Goal: Task Accomplishment & Management: Manage account settings

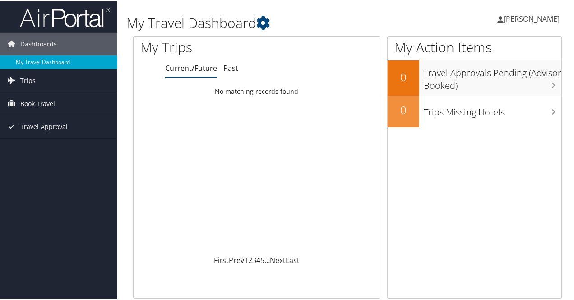
click at [533, 18] on span "[PERSON_NAME]" at bounding box center [531, 18] width 56 height 10
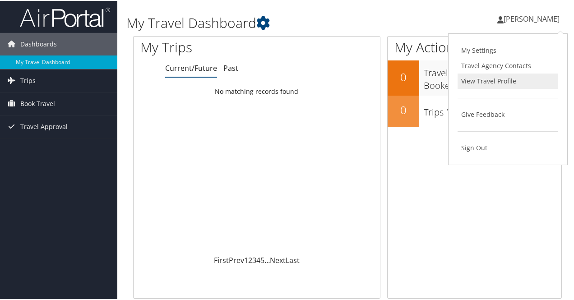
click at [508, 74] on link "View Travel Profile" at bounding box center [507, 80] width 101 height 15
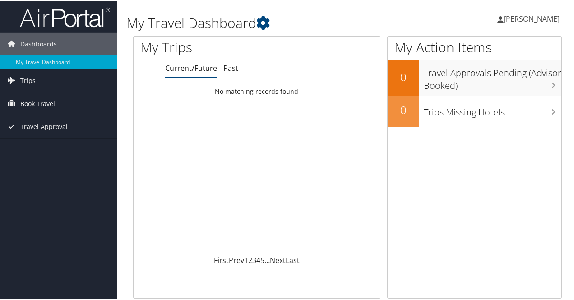
click at [524, 19] on span "[PERSON_NAME]" at bounding box center [531, 18] width 56 height 10
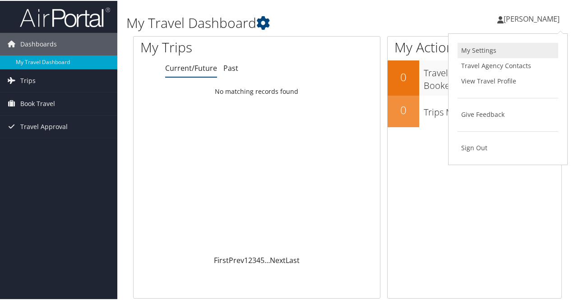
click at [506, 53] on link "My Settings" at bounding box center [507, 49] width 101 height 15
